Goal: Register for event/course

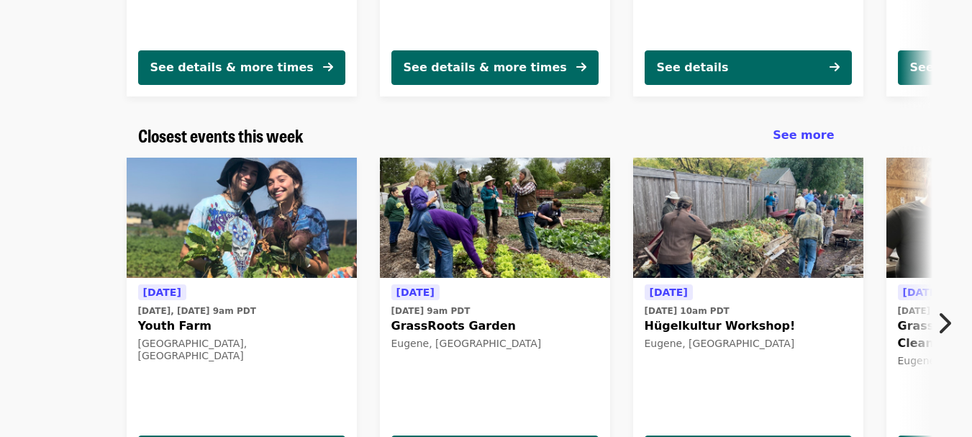
scroll to position [422, 0]
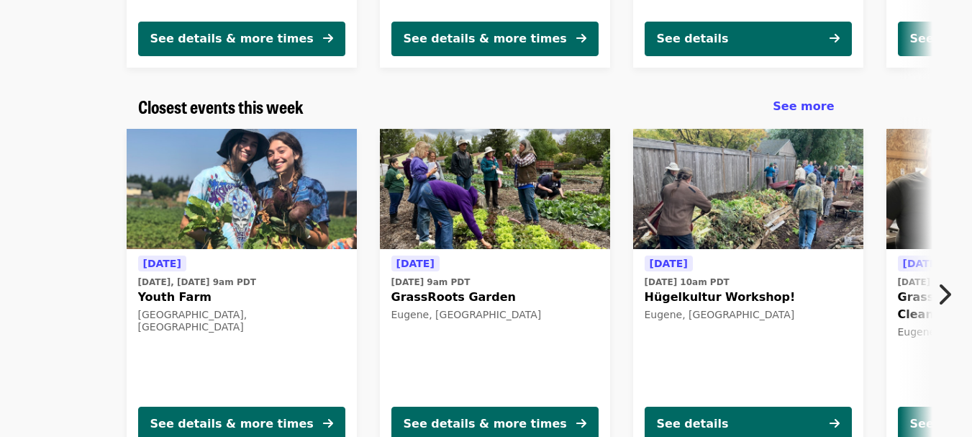
click at [440, 292] on span "GrassRoots Garden" at bounding box center [494, 297] width 207 height 17
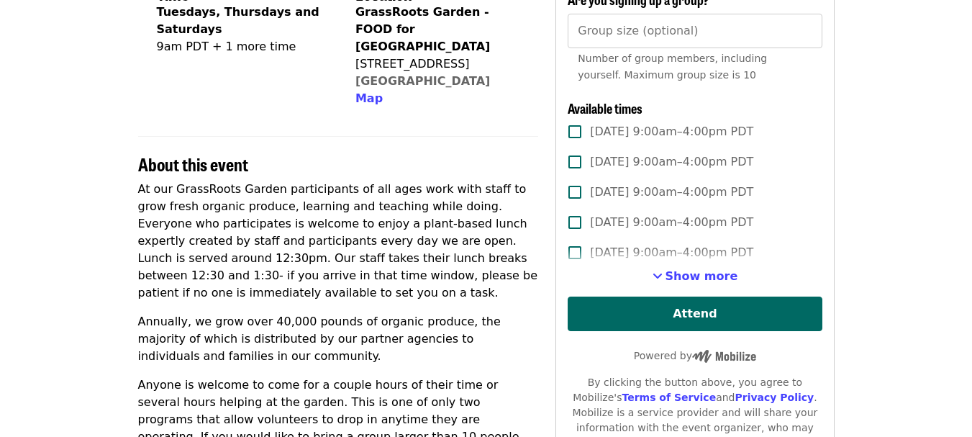
scroll to position [336, 0]
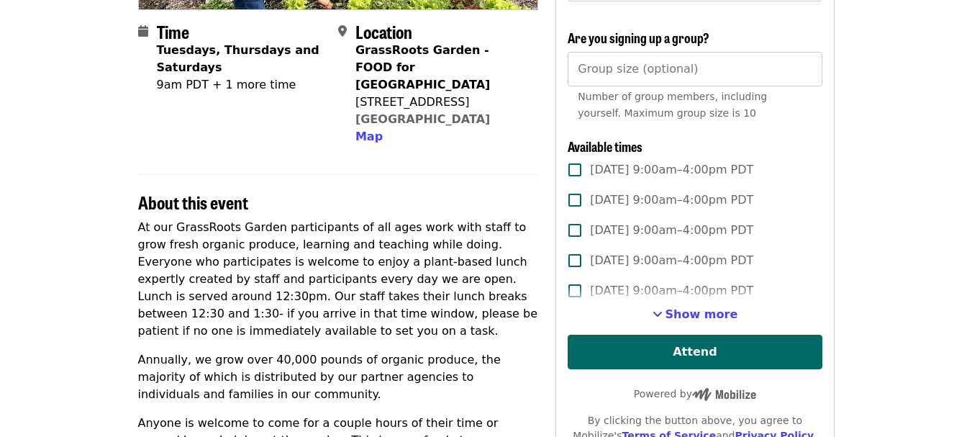
click at [204, 53] on strong "Tuesdays, Thursdays and Saturdays" at bounding box center [238, 58] width 163 height 31
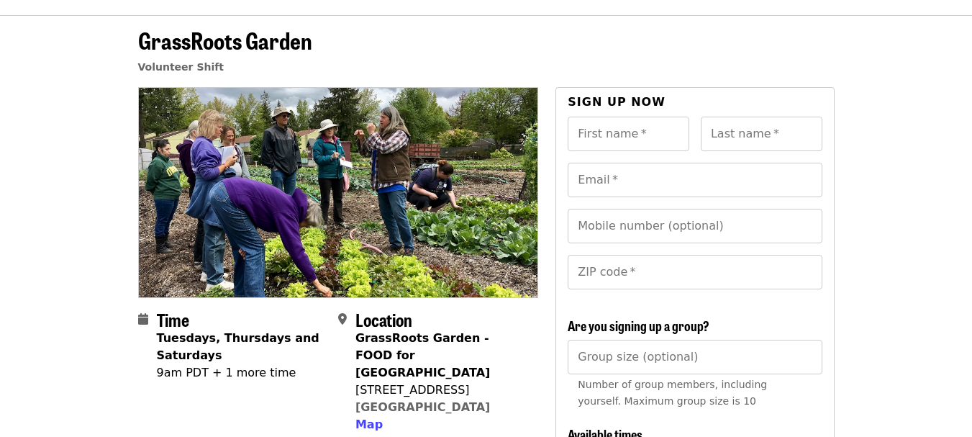
scroll to position [0, 0]
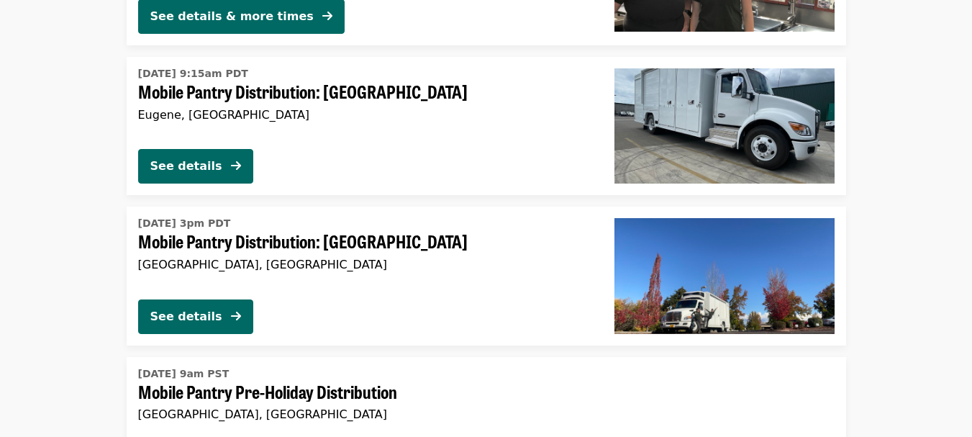
scroll to position [1373, 0]
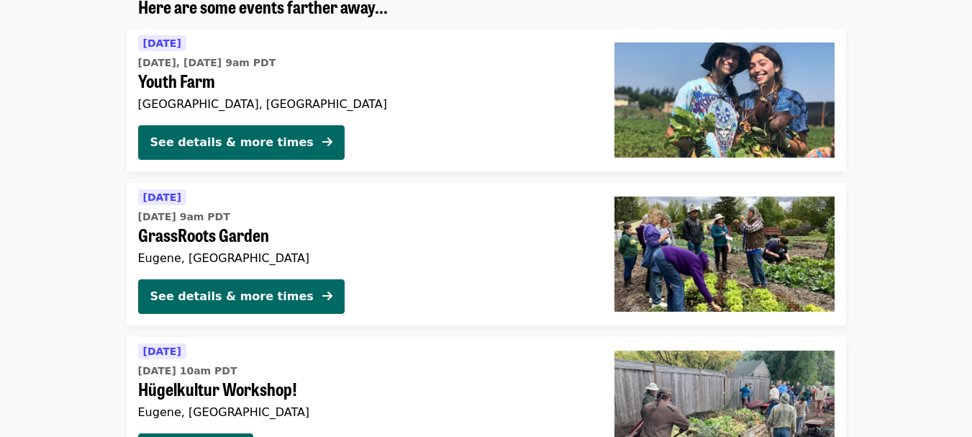
scroll to position [1228, 0]
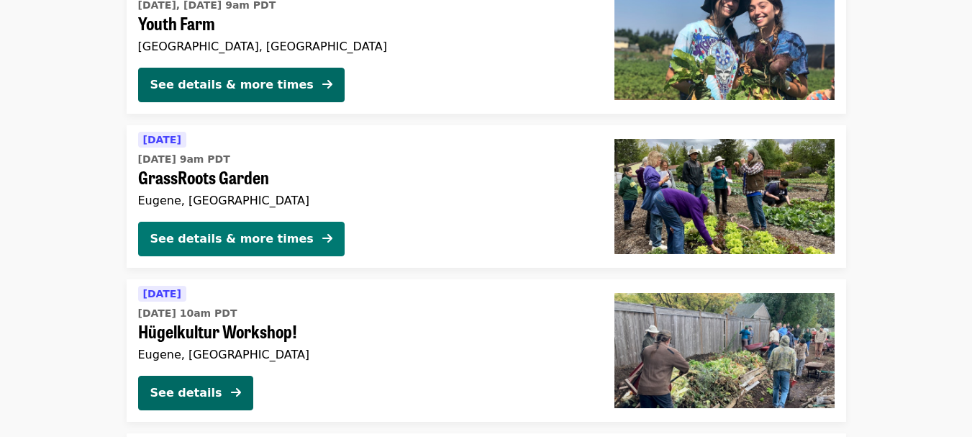
click at [199, 240] on div "See details & more times" at bounding box center [231, 238] width 163 height 17
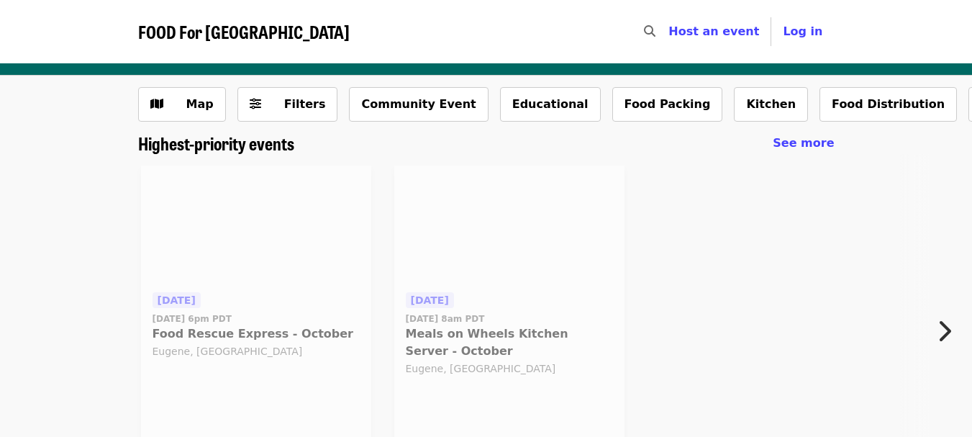
scroll to position [2179, 0]
